Goal: Information Seeking & Learning: Learn about a topic

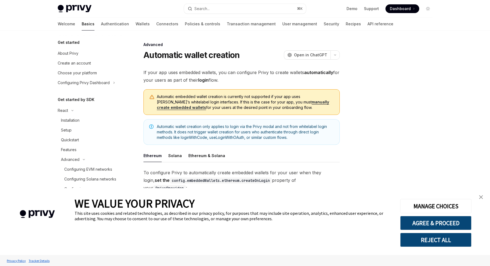
click at [480, 197] on img "close banner" at bounding box center [481, 197] width 4 height 4
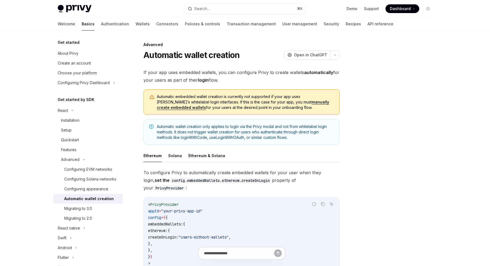
scroll to position [36, 0]
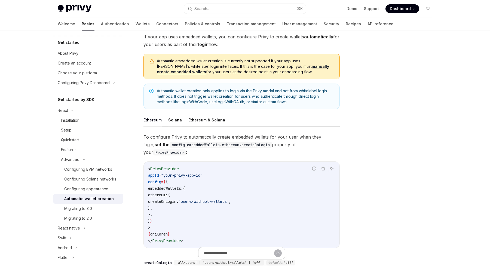
click at [175, 121] on button "Solana" at bounding box center [175, 120] width 14 height 13
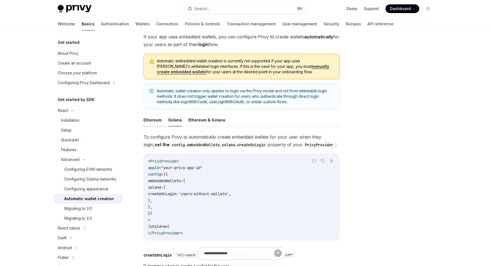
click at [158, 121] on button "Ethereum" at bounding box center [153, 120] width 18 height 13
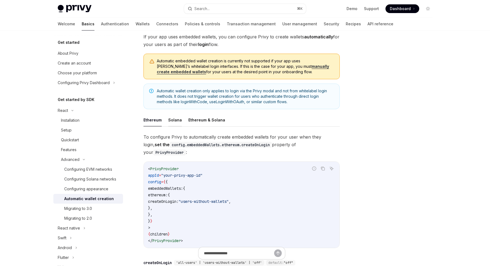
click at [174, 121] on button "Solana" at bounding box center [175, 120] width 14 height 13
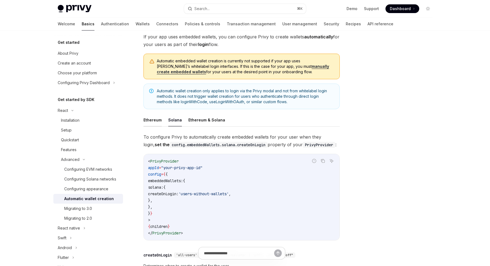
click at [153, 122] on button "Ethereum" at bounding box center [153, 120] width 18 height 13
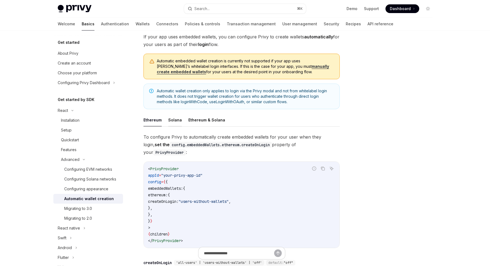
click at [175, 121] on button "Solana" at bounding box center [175, 120] width 14 height 13
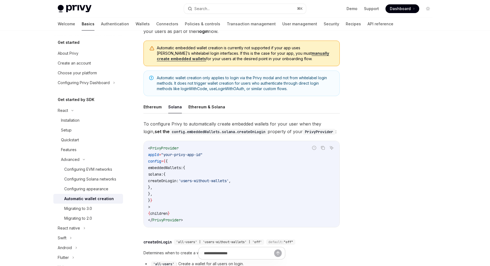
scroll to position [30, 0]
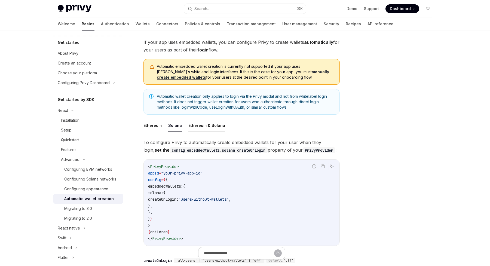
click at [201, 124] on button "Ethereum & Solana" at bounding box center [207, 125] width 37 height 13
type textarea "*"
